Goal: Task Accomplishment & Management: Use online tool/utility

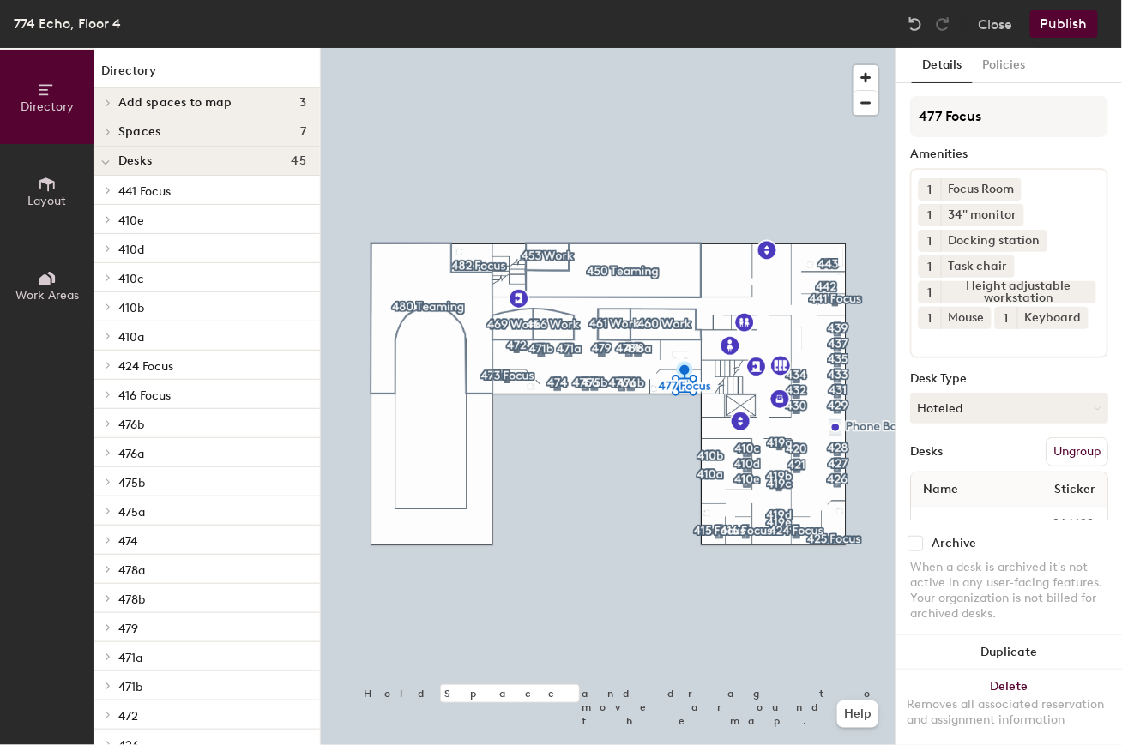
scroll to position [84, 0]
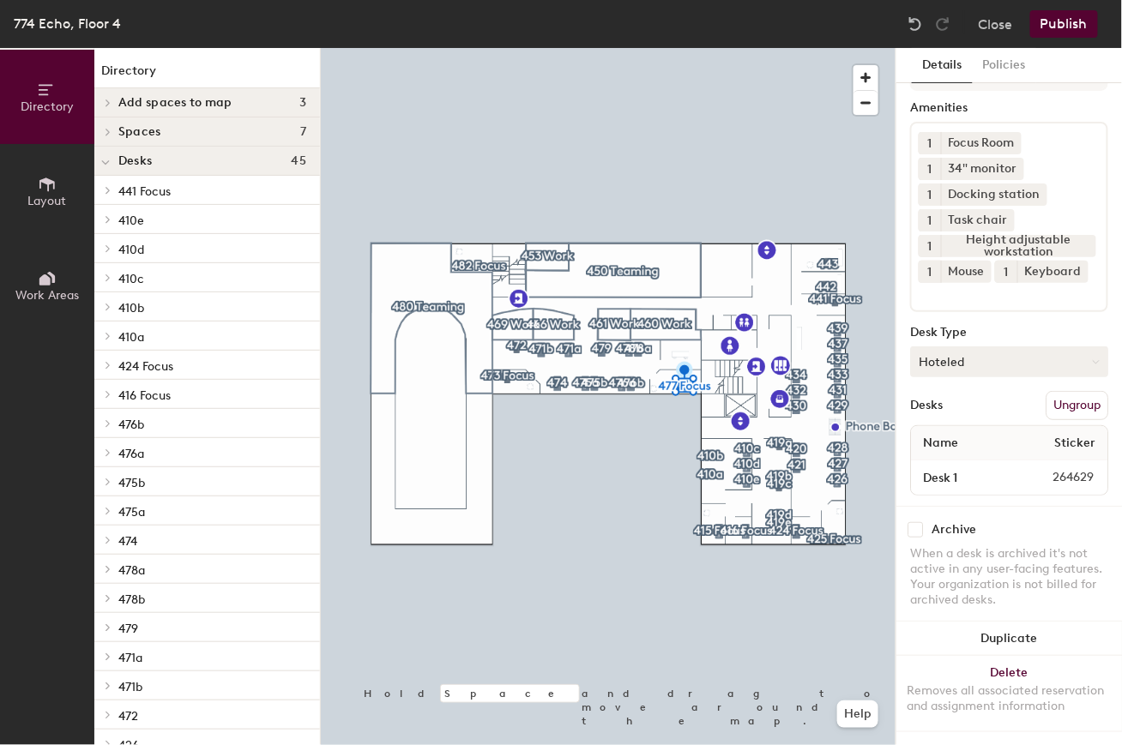
click at [983, 347] on button "Hoteled" at bounding box center [1009, 362] width 198 height 31
click at [968, 402] on div "Assigned" at bounding box center [997, 415] width 172 height 26
click at [1086, 30] on button "Publish" at bounding box center [1064, 23] width 68 height 27
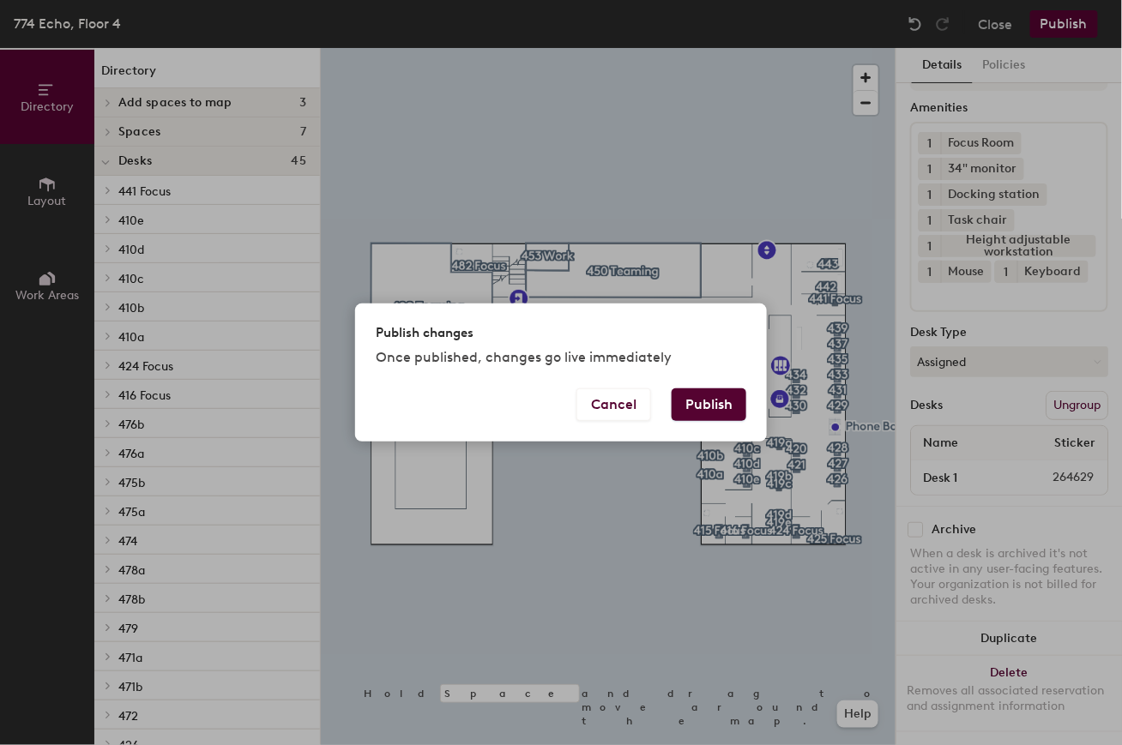
click at [718, 411] on button "Publish" at bounding box center [709, 405] width 75 height 33
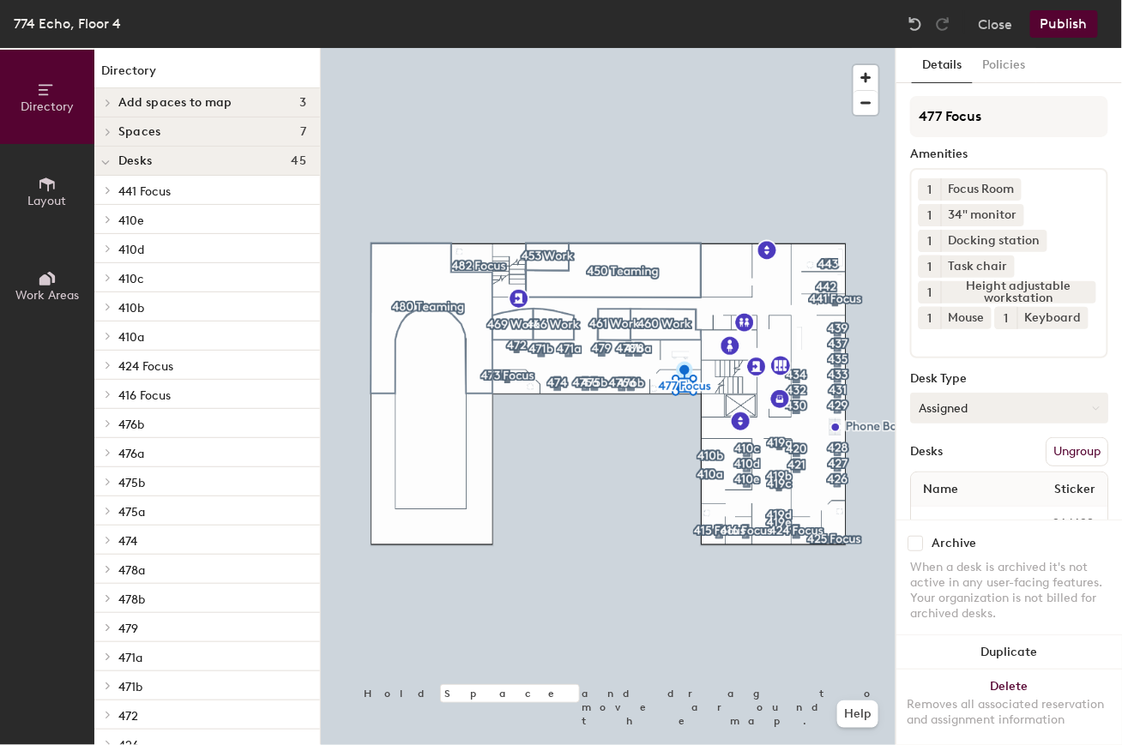
click at [961, 424] on button "Assigned" at bounding box center [1009, 408] width 198 height 31
click at [940, 526] on div "Hoteled" at bounding box center [997, 513] width 172 height 26
click at [1073, 20] on button "Publish" at bounding box center [1064, 23] width 68 height 27
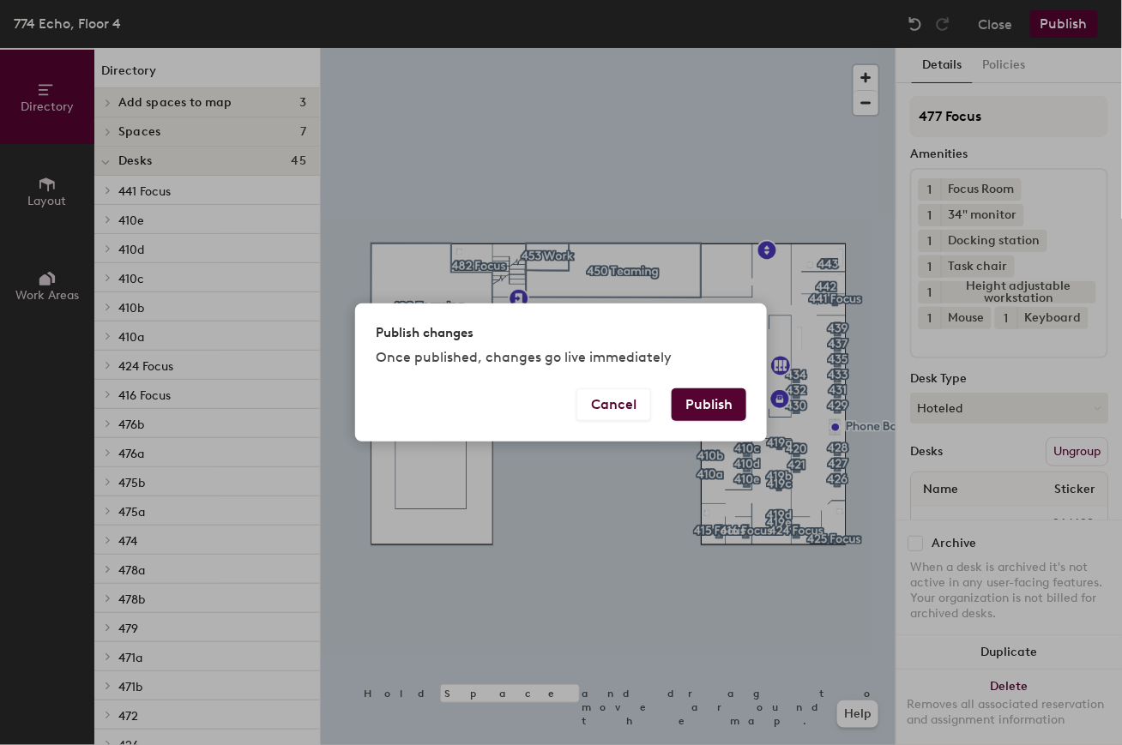
click at [729, 404] on button "Publish" at bounding box center [709, 405] width 75 height 33
